Goal: Information Seeking & Learning: Learn about a topic

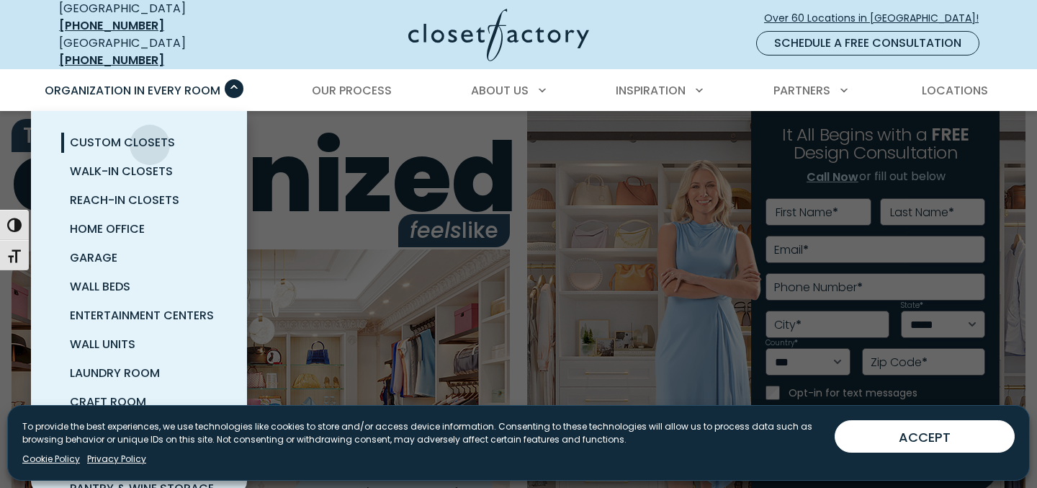
click at [150, 134] on span "Custom Closets" at bounding box center [122, 142] width 105 height 17
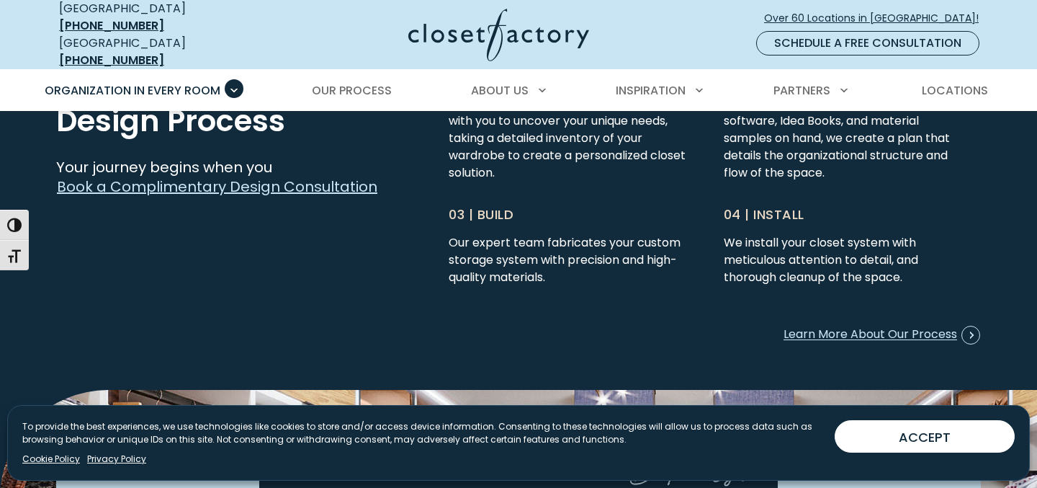
scroll to position [3709, 0]
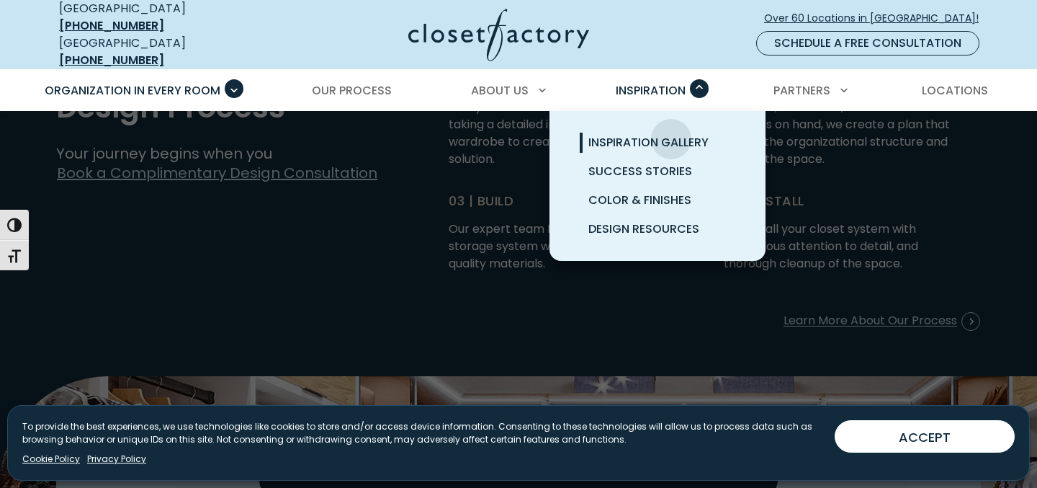
click at [671, 134] on span "Inspiration Gallery" at bounding box center [648, 142] width 120 height 17
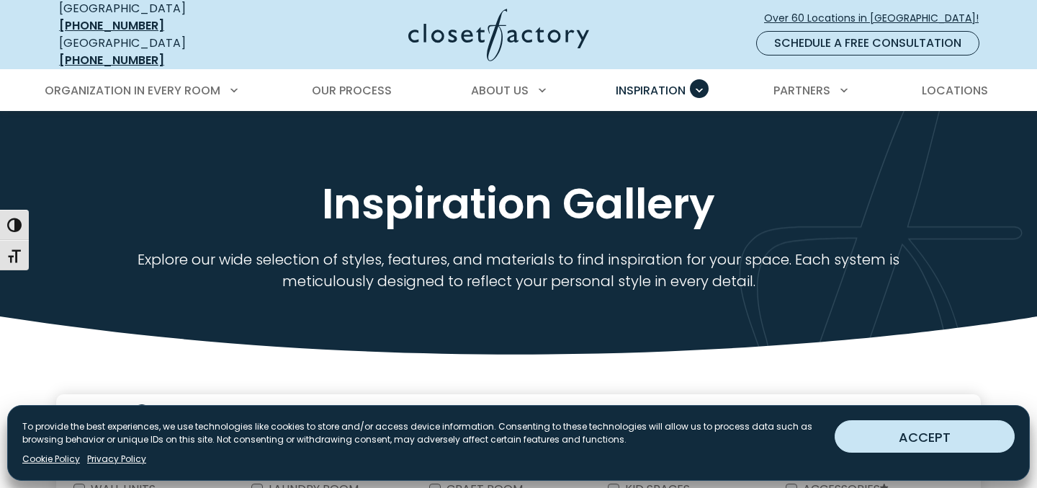
click at [884, 434] on button "ACCEPT" at bounding box center [925, 436] width 180 height 32
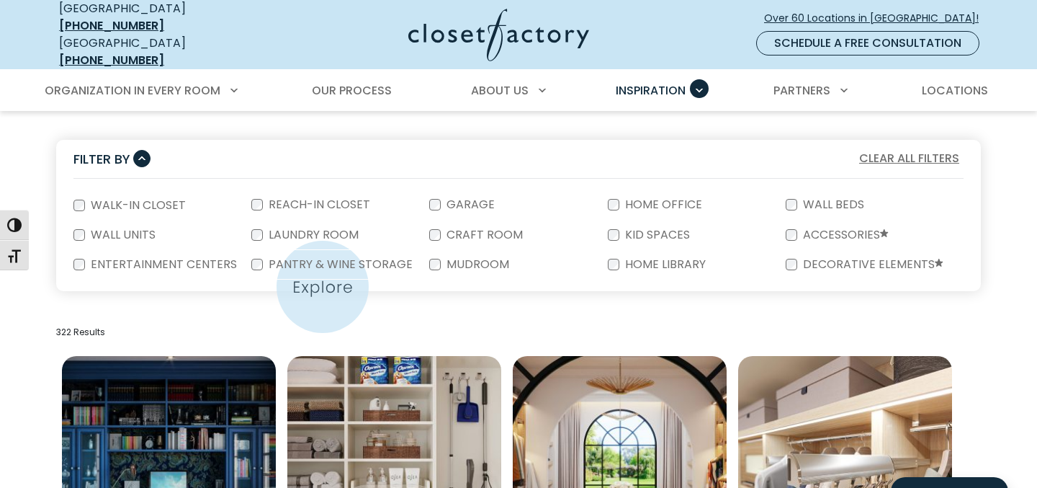
scroll to position [252, 0]
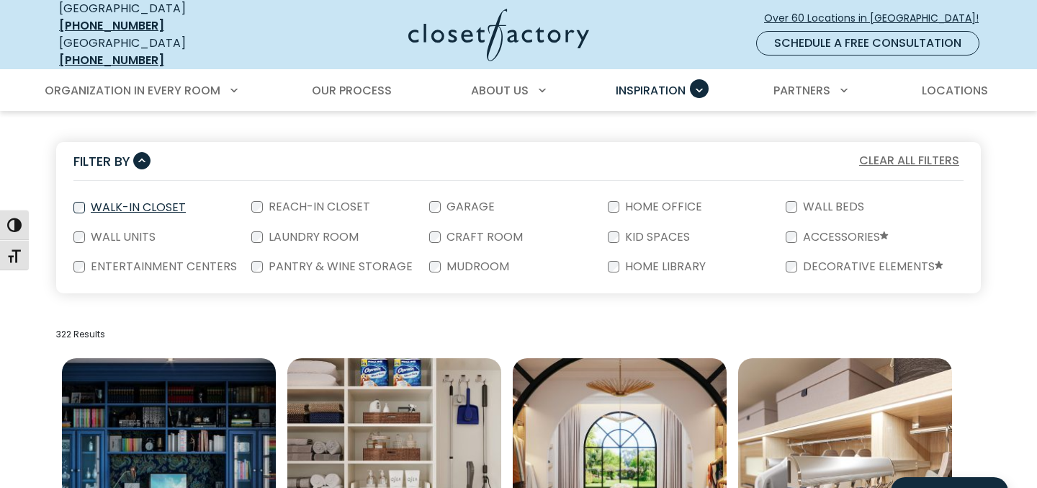
click at [158, 202] on label "Walk-In Closet" at bounding box center [137, 208] width 104 height 12
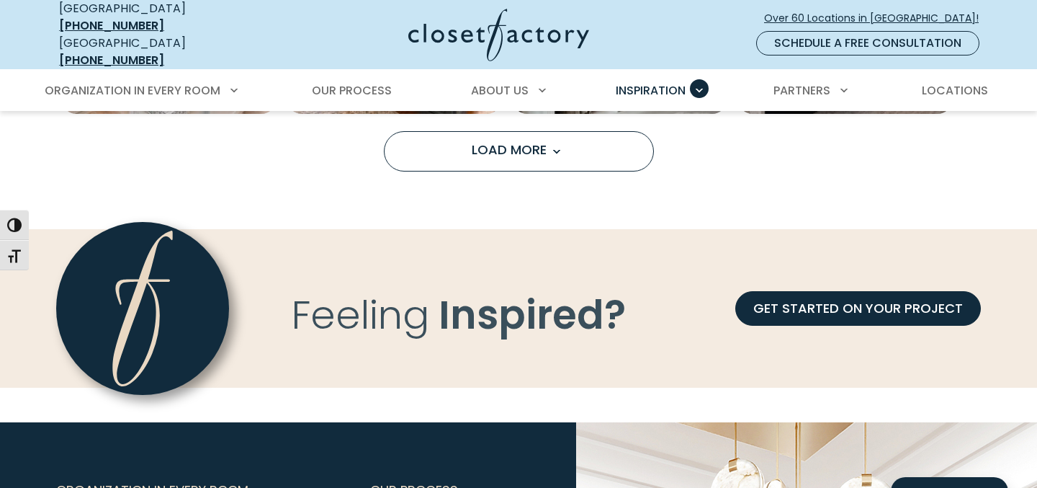
scroll to position [1395, 0]
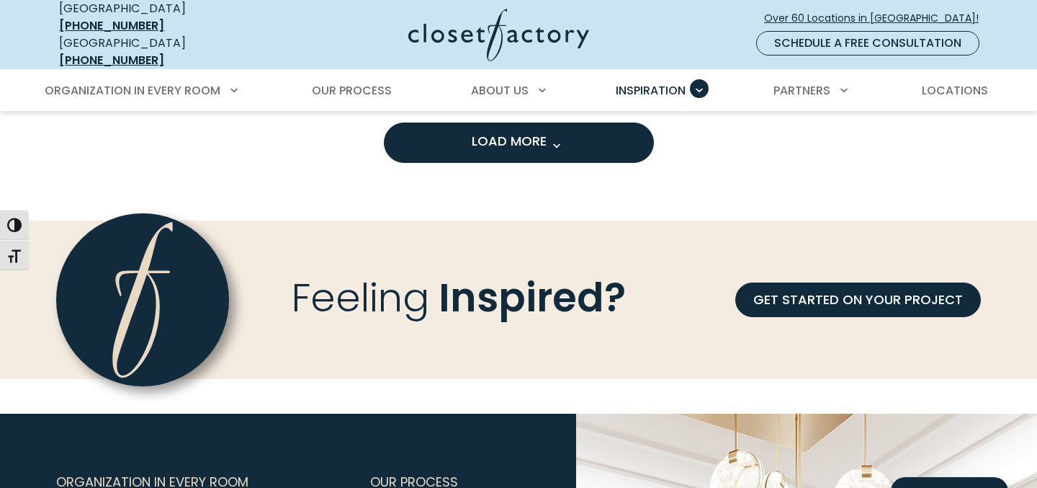
click at [439, 141] on button "Load More" at bounding box center [519, 142] width 270 height 40
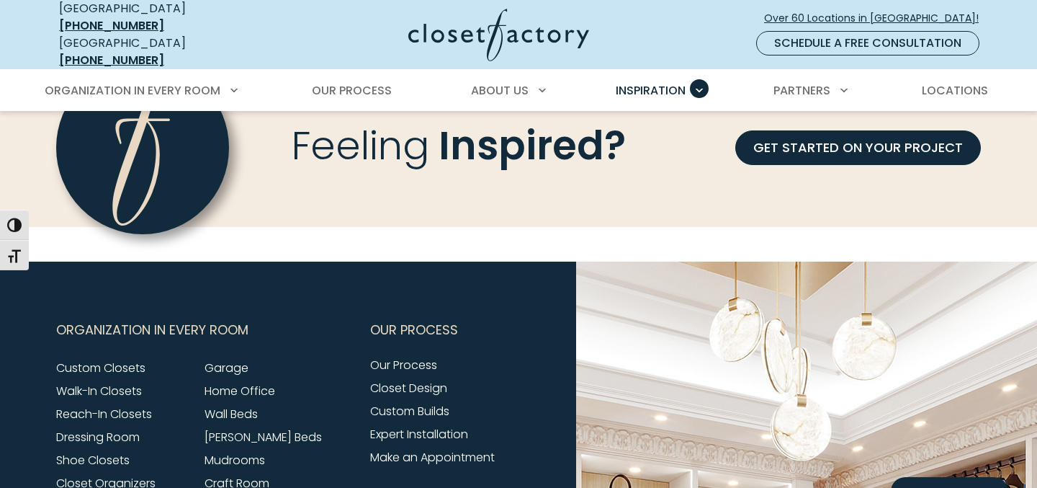
scroll to position [2456, 0]
